Goal: Find specific page/section: Find specific page/section

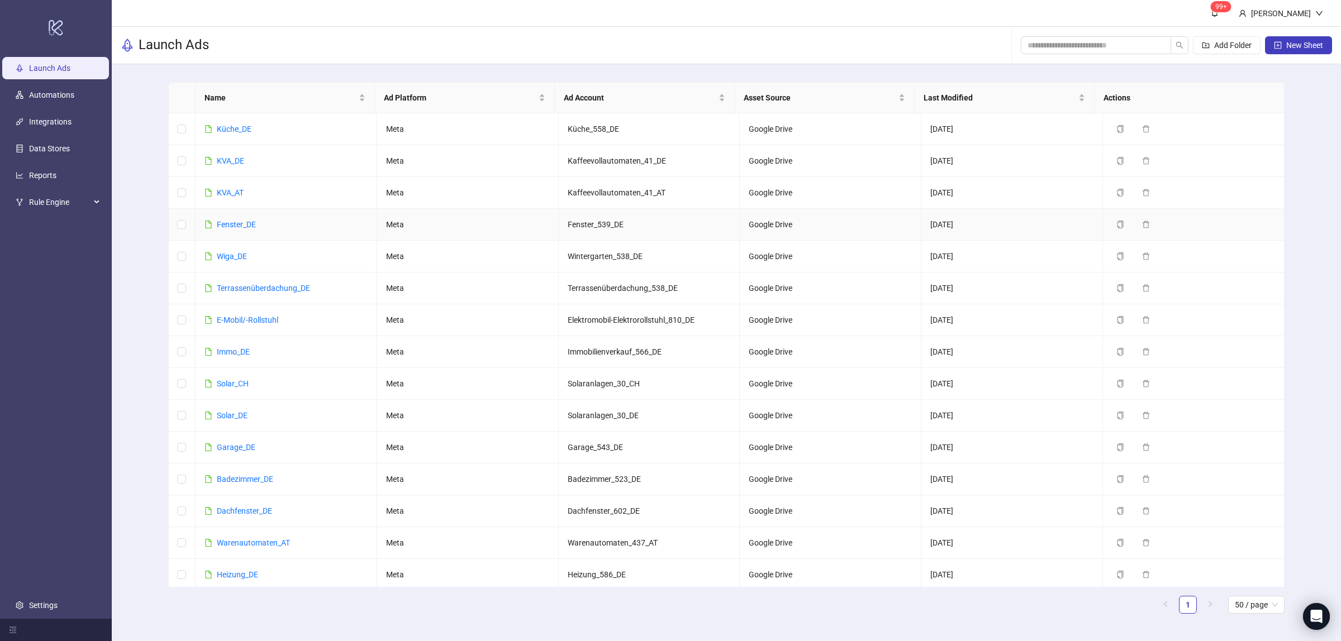
click at [242, 224] on link "Fenster_DE" at bounding box center [236, 224] width 39 height 9
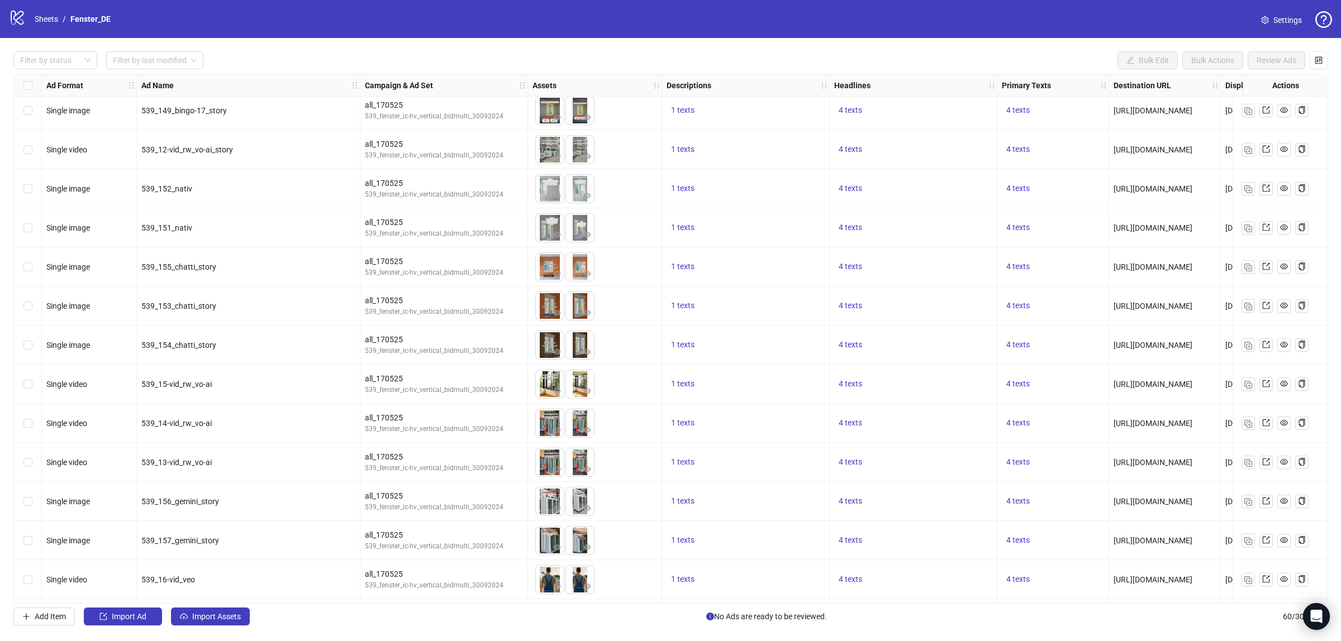
scroll to position [1844, 0]
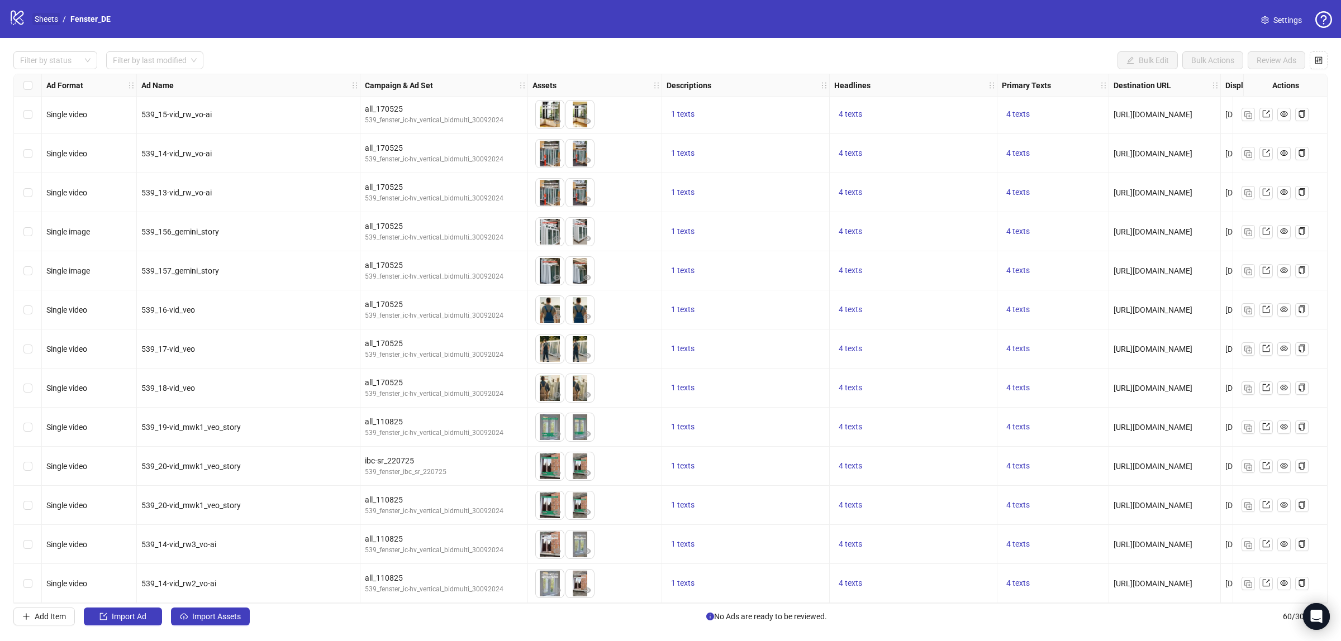
click at [59, 21] on link "Sheets" at bounding box center [46, 19] width 28 height 12
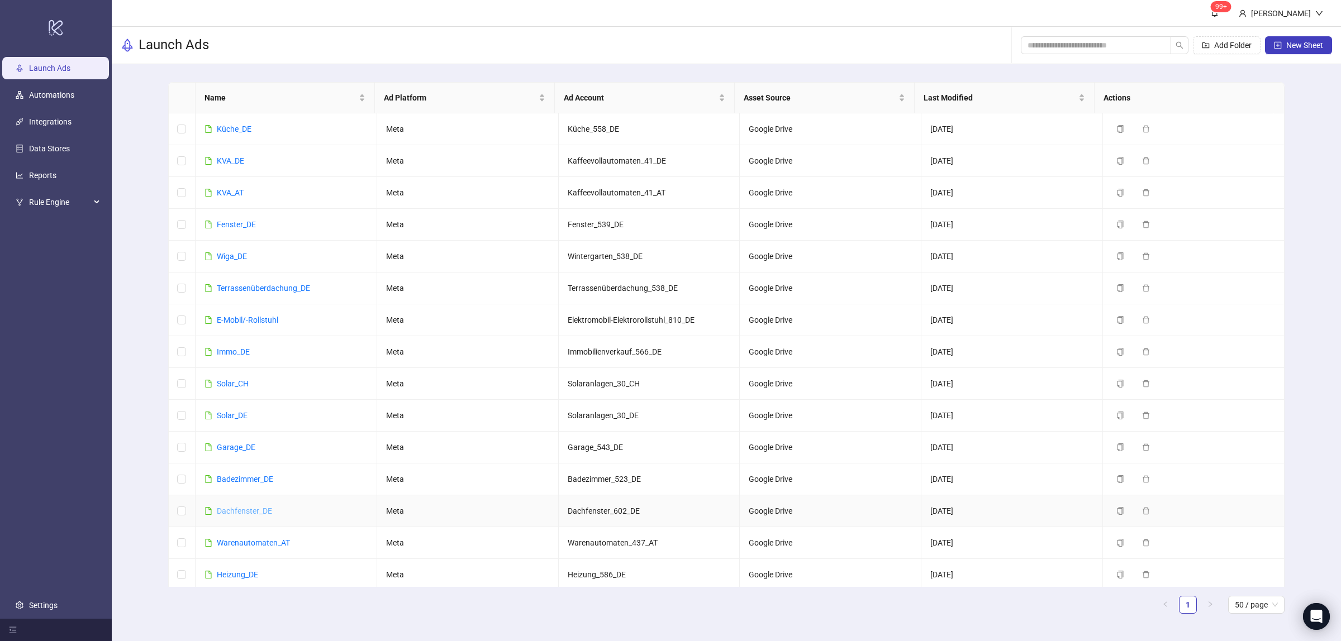
click at [236, 512] on link "Dachfenster_DE" at bounding box center [244, 511] width 55 height 9
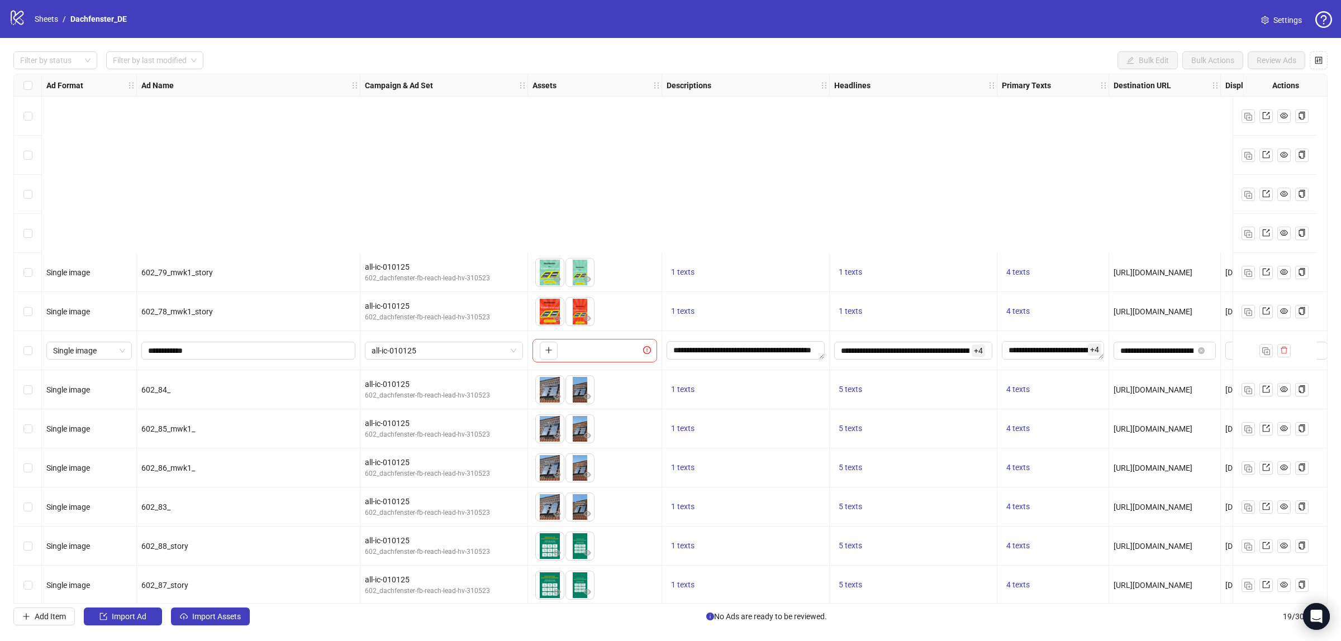
scroll to position [241, 0]
